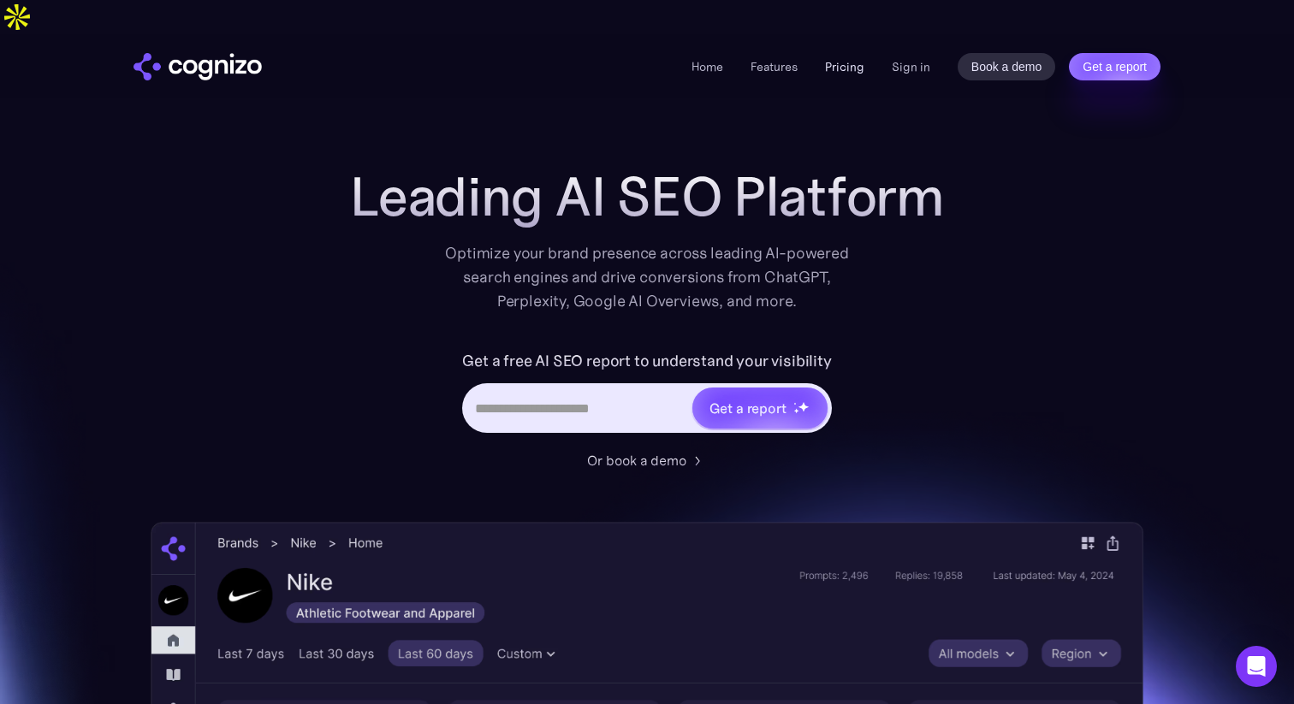
click at [834, 59] on link "Pricing" at bounding box center [844, 66] width 39 height 15
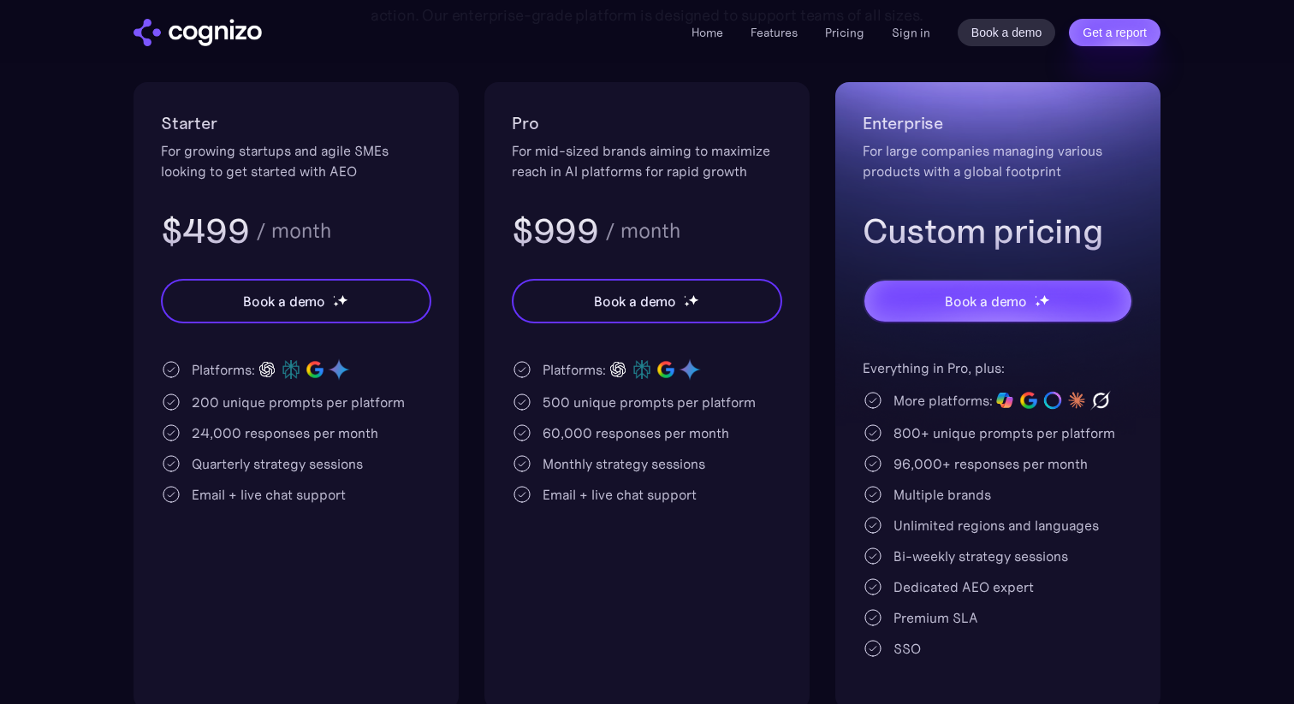
scroll to position [330, 0]
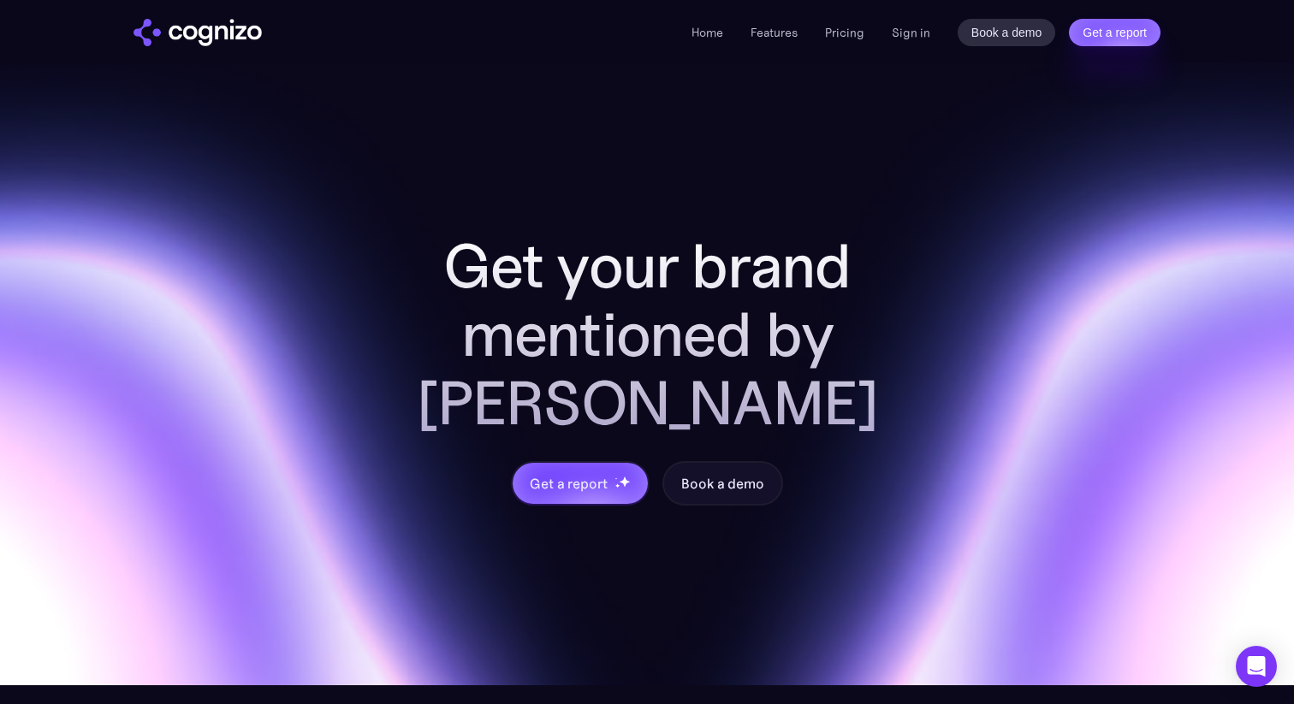
scroll to position [6560, 0]
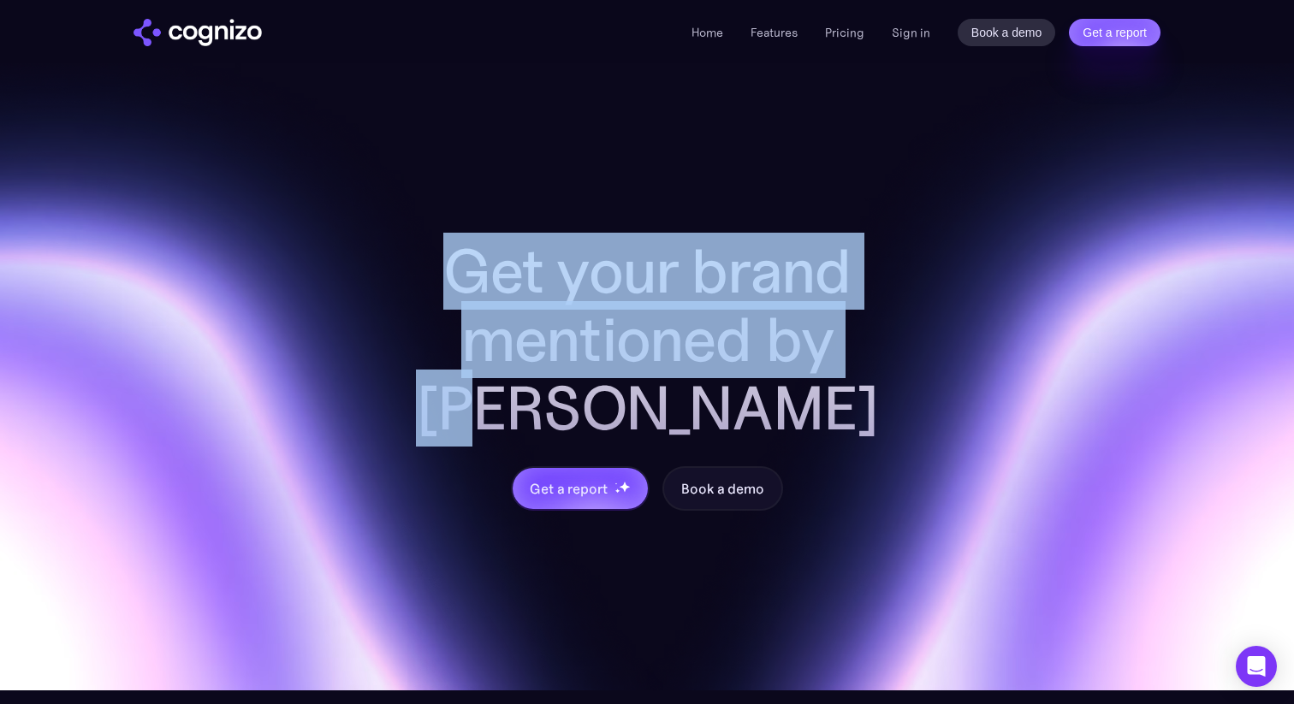
drag, startPoint x: 448, startPoint y: 248, endPoint x: 886, endPoint y: 291, distance: 440.3
click at [886, 291] on h2 "Get your brand mentioned by [PERSON_NAME]" at bounding box center [647, 339] width 548 height 205
copy h2 "Get your brand mentioned by [PERSON_NAME]"
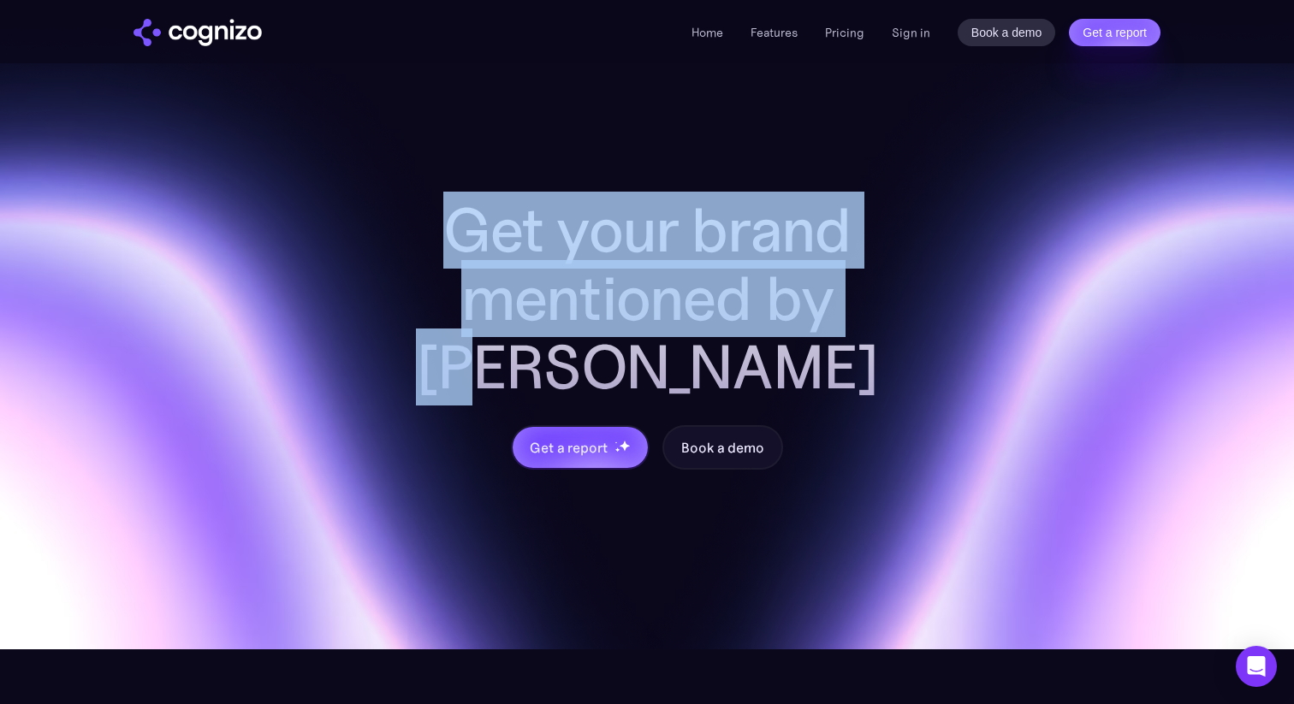
scroll to position [6603, 0]
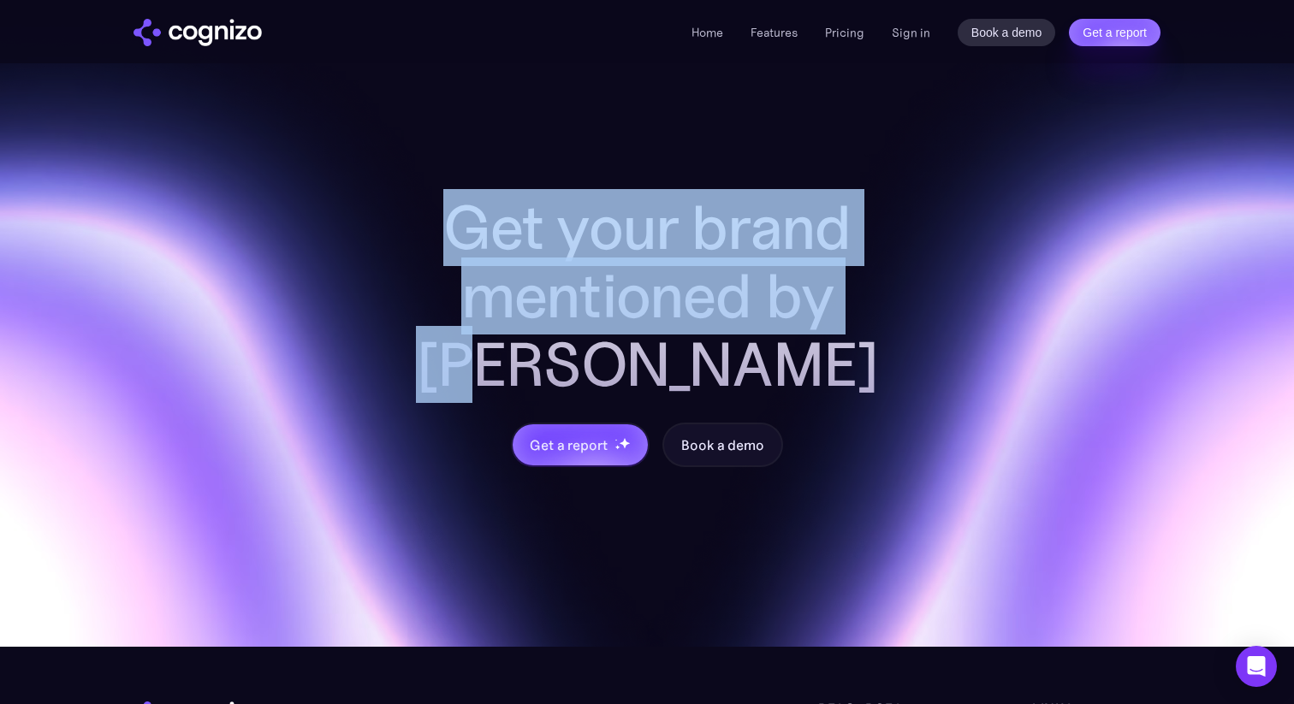
click at [965, 255] on div "Get your brand mentioned by AI Get a report Book a demo" at bounding box center [647, 330] width 993 height 274
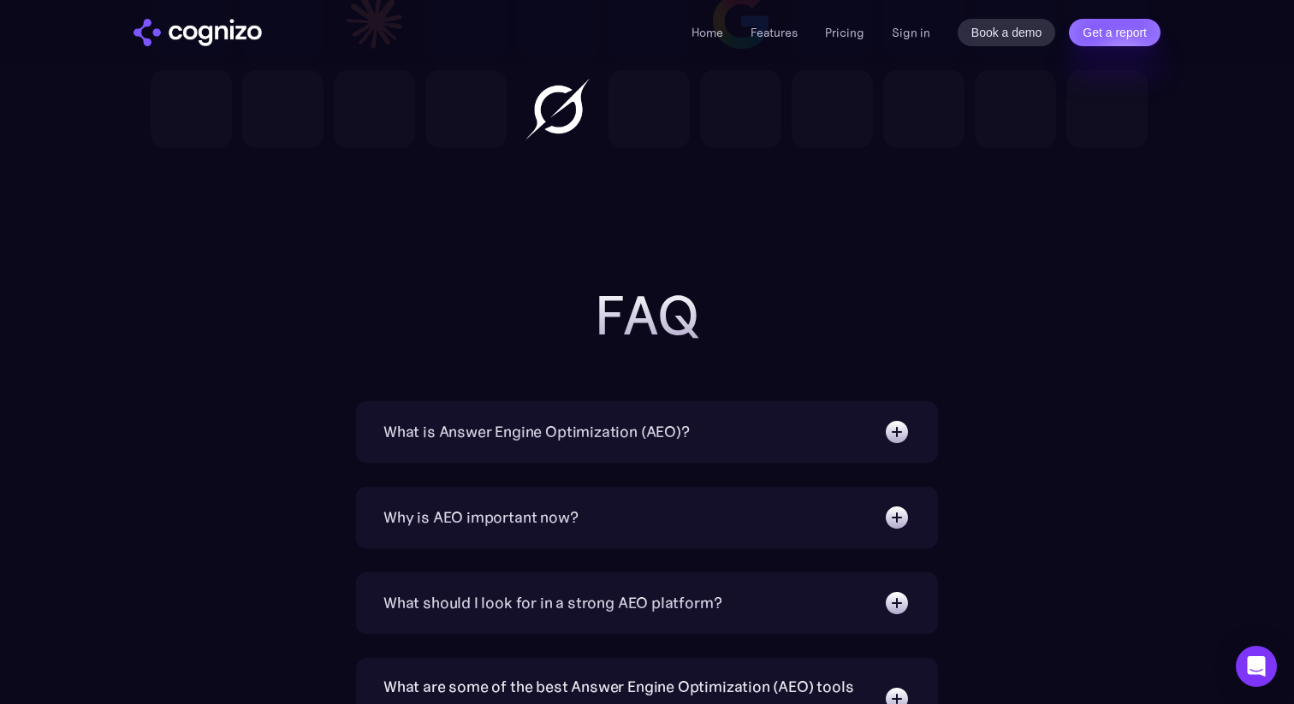
scroll to position [5298, 0]
